Goal: Information Seeking & Learning: Learn about a topic

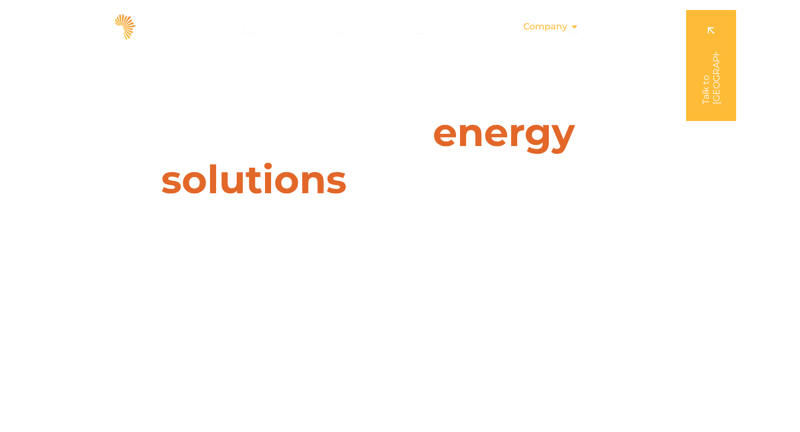
click at [572, 24] on icon "Menu" at bounding box center [574, 26] width 9 height 9
click at [0, 0] on icon "Menu" at bounding box center [0, 0] width 0 height 0
click at [574, 29] on icon "Menu" at bounding box center [574, 26] width 9 height 9
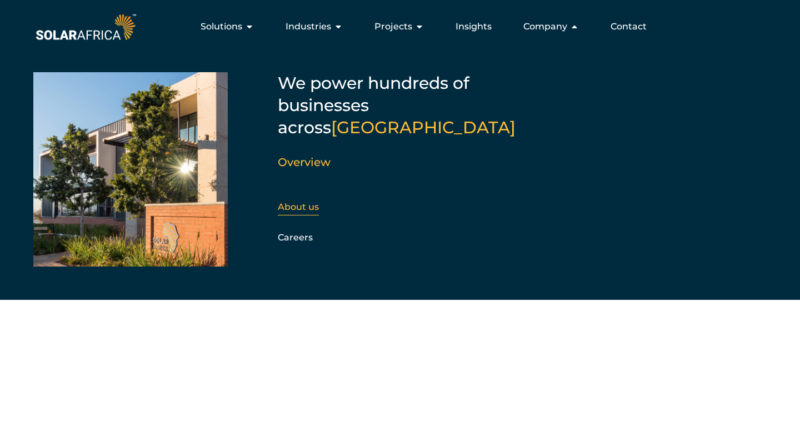
click at [303, 202] on link "About us" at bounding box center [298, 207] width 41 height 11
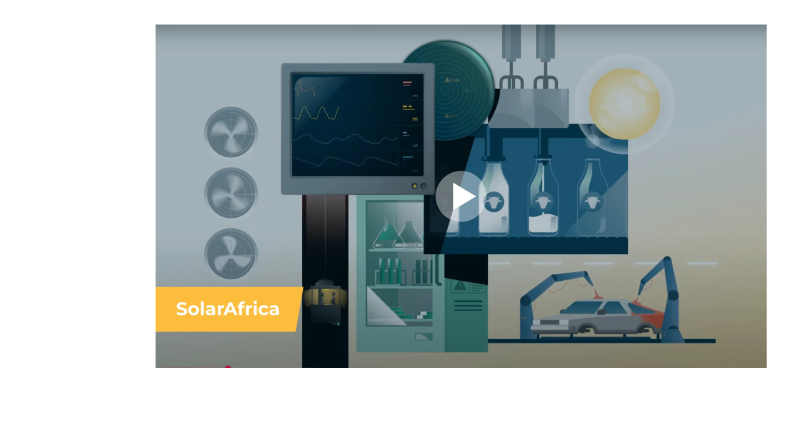
scroll to position [756, 0]
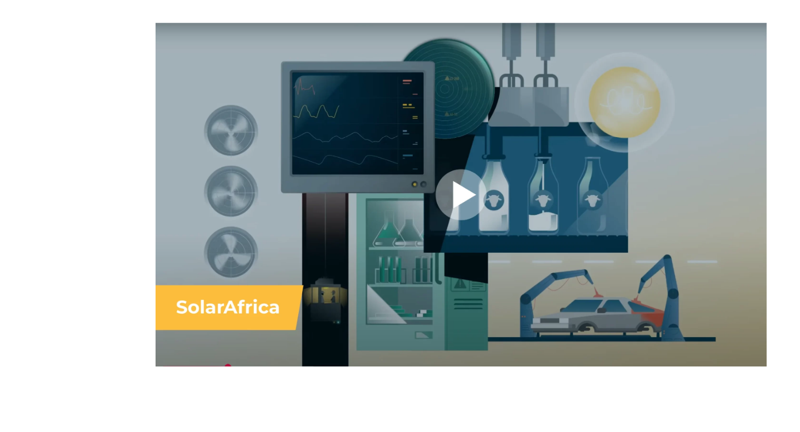
click at [456, 212] on div at bounding box center [461, 195] width 611 height 344
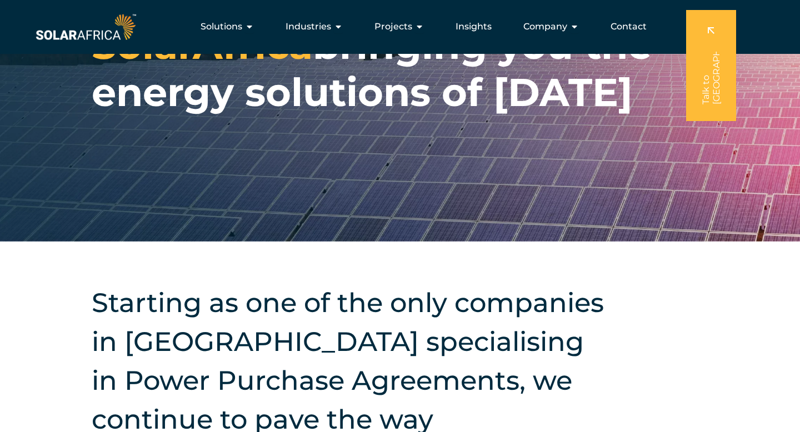
scroll to position [102, 0]
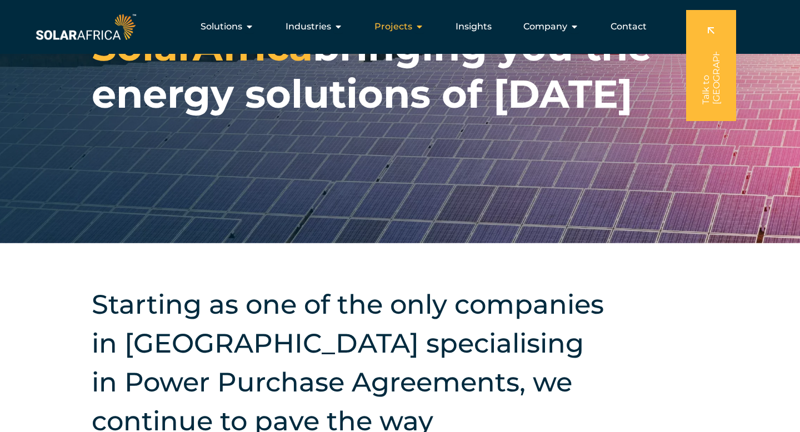
click at [421, 31] on icon "Menu" at bounding box center [419, 26] width 9 height 9
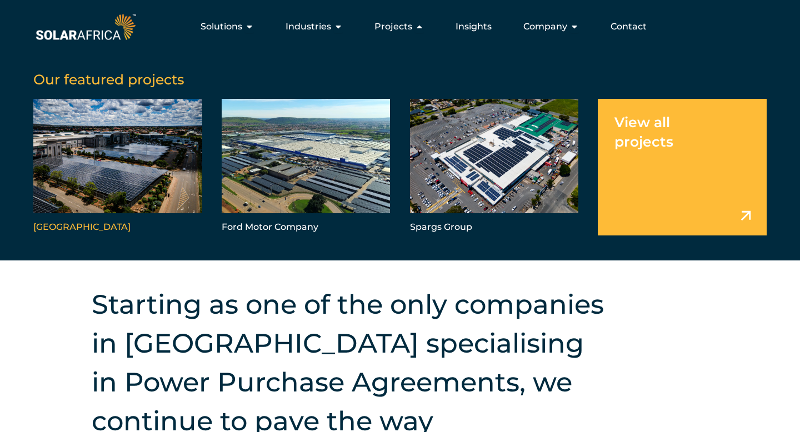
click at [71, 234] on link "Menu" at bounding box center [117, 167] width 169 height 137
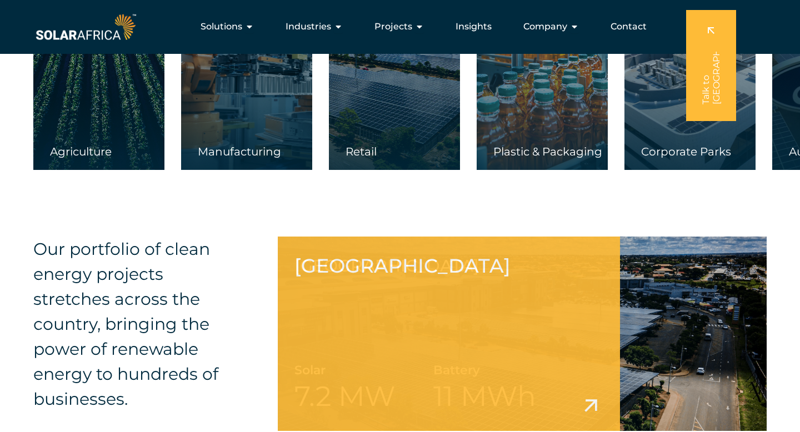
scroll to position [3306, 0]
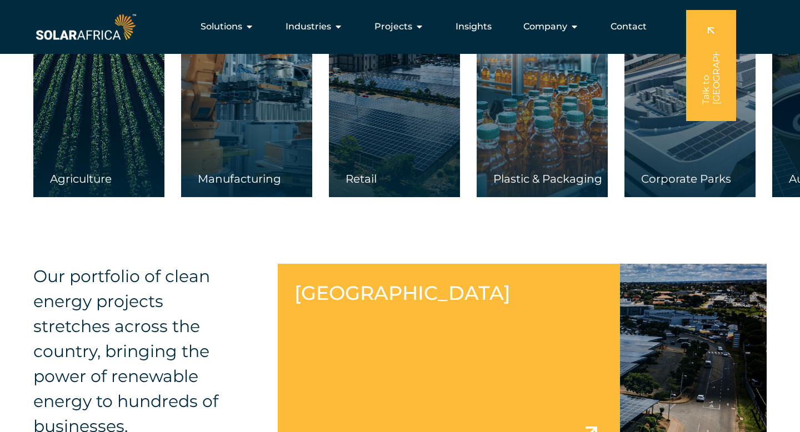
click at [347, 330] on link at bounding box center [522, 361] width 489 height 194
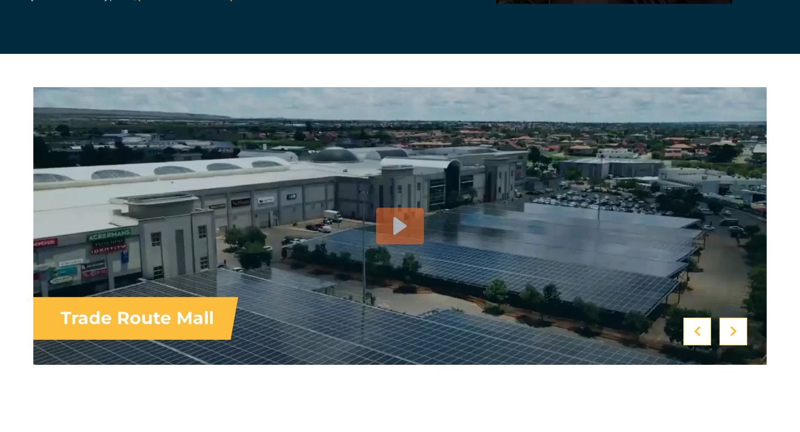
scroll to position [2749, 0]
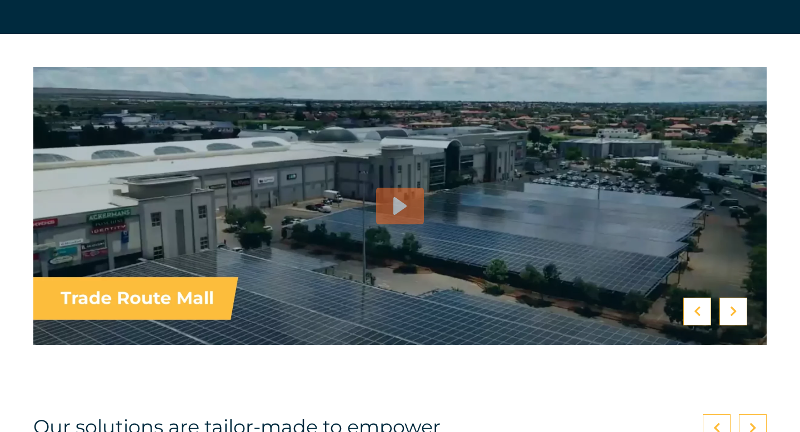
click at [387, 237] on img at bounding box center [422, 206] width 778 height 278
click at [403, 213] on icon at bounding box center [400, 206] width 18 height 18
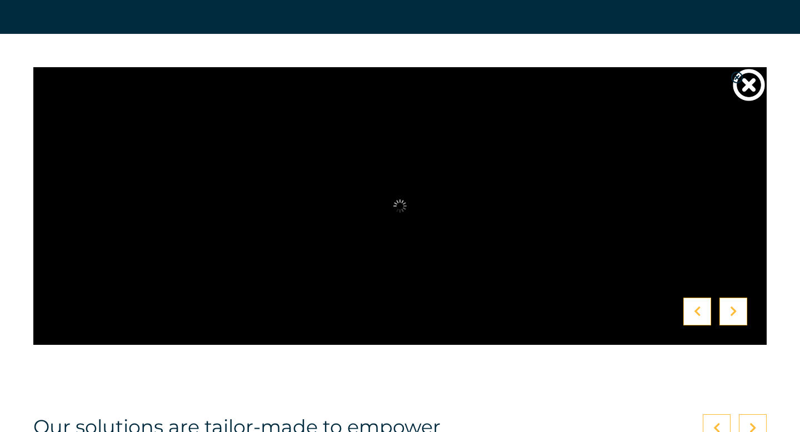
click at [739, 324] on div at bounding box center [733, 312] width 28 height 28
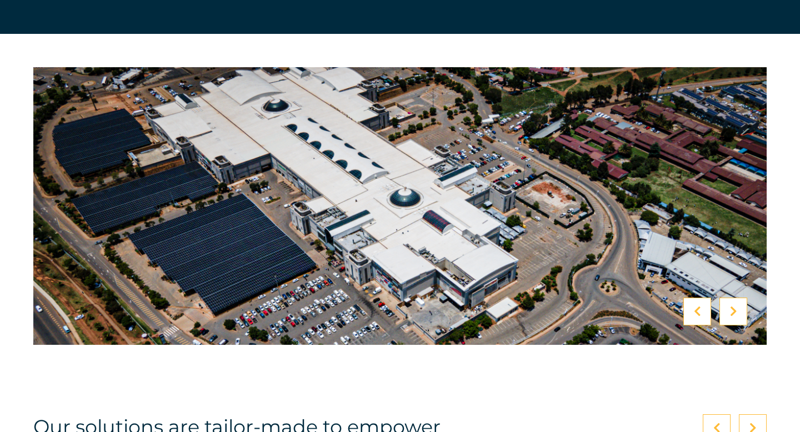
click at [697, 311] on icon at bounding box center [697, 311] width 7 height 11
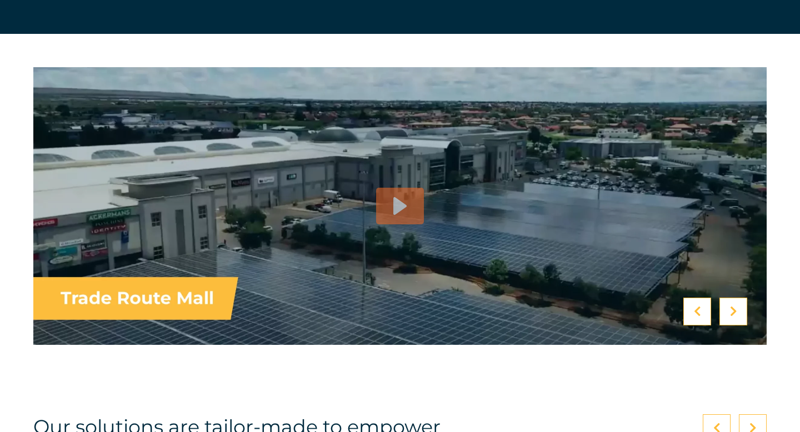
click at [616, 333] on img at bounding box center [422, 206] width 778 height 278
click at [408, 220] on div at bounding box center [400, 206] width 48 height 37
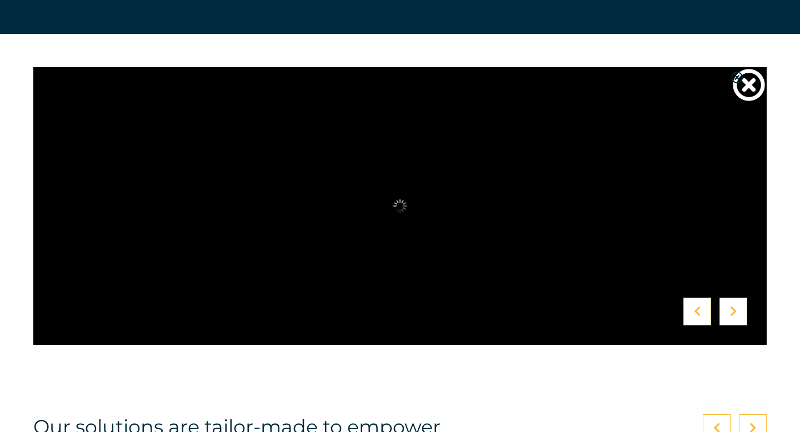
click at [713, 322] on div at bounding box center [715, 312] width 64 height 28
